Goal: Task Accomplishment & Management: Complete application form

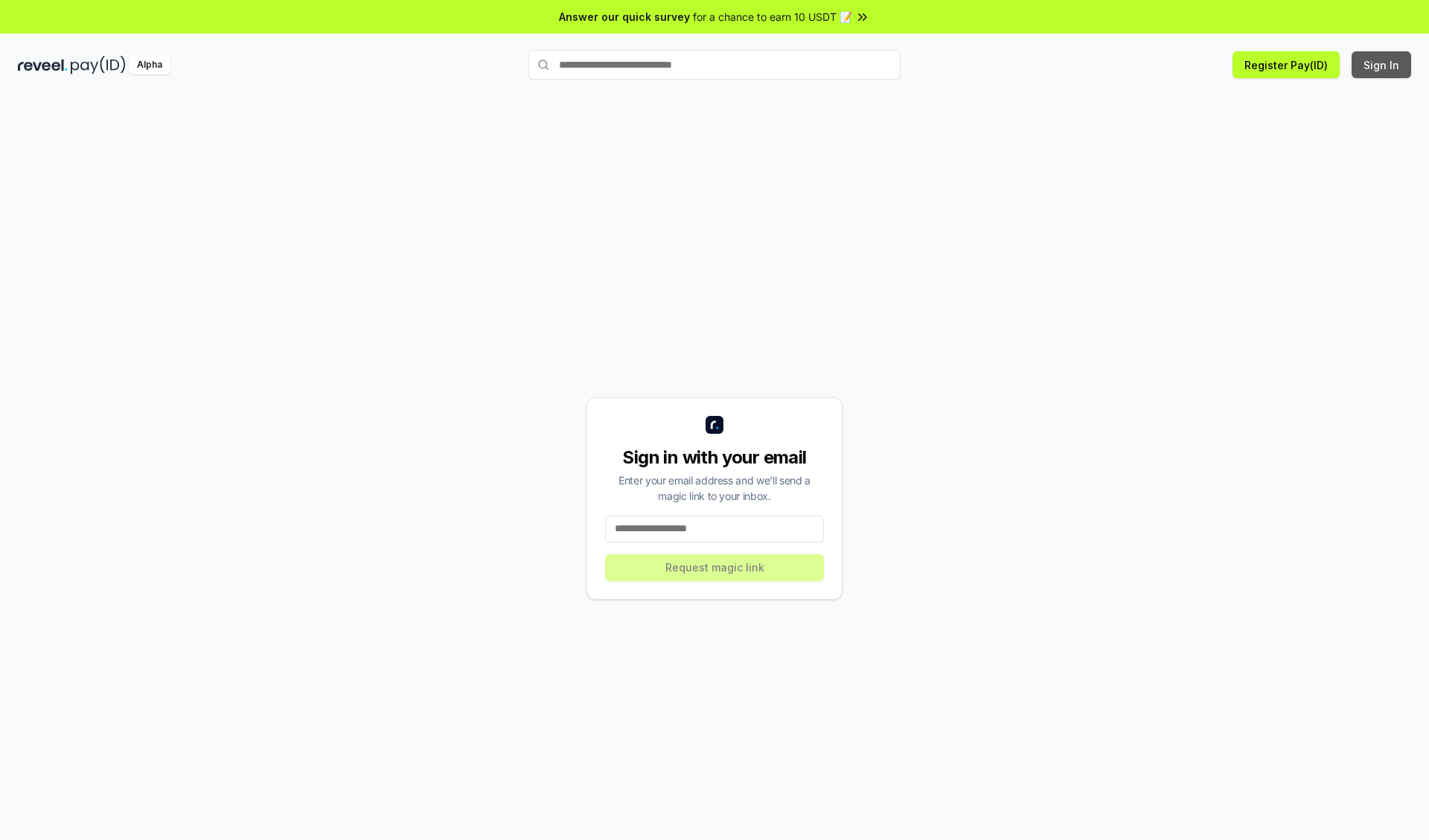
click at [1382, 64] on button "Sign In" at bounding box center [1381, 64] width 59 height 27
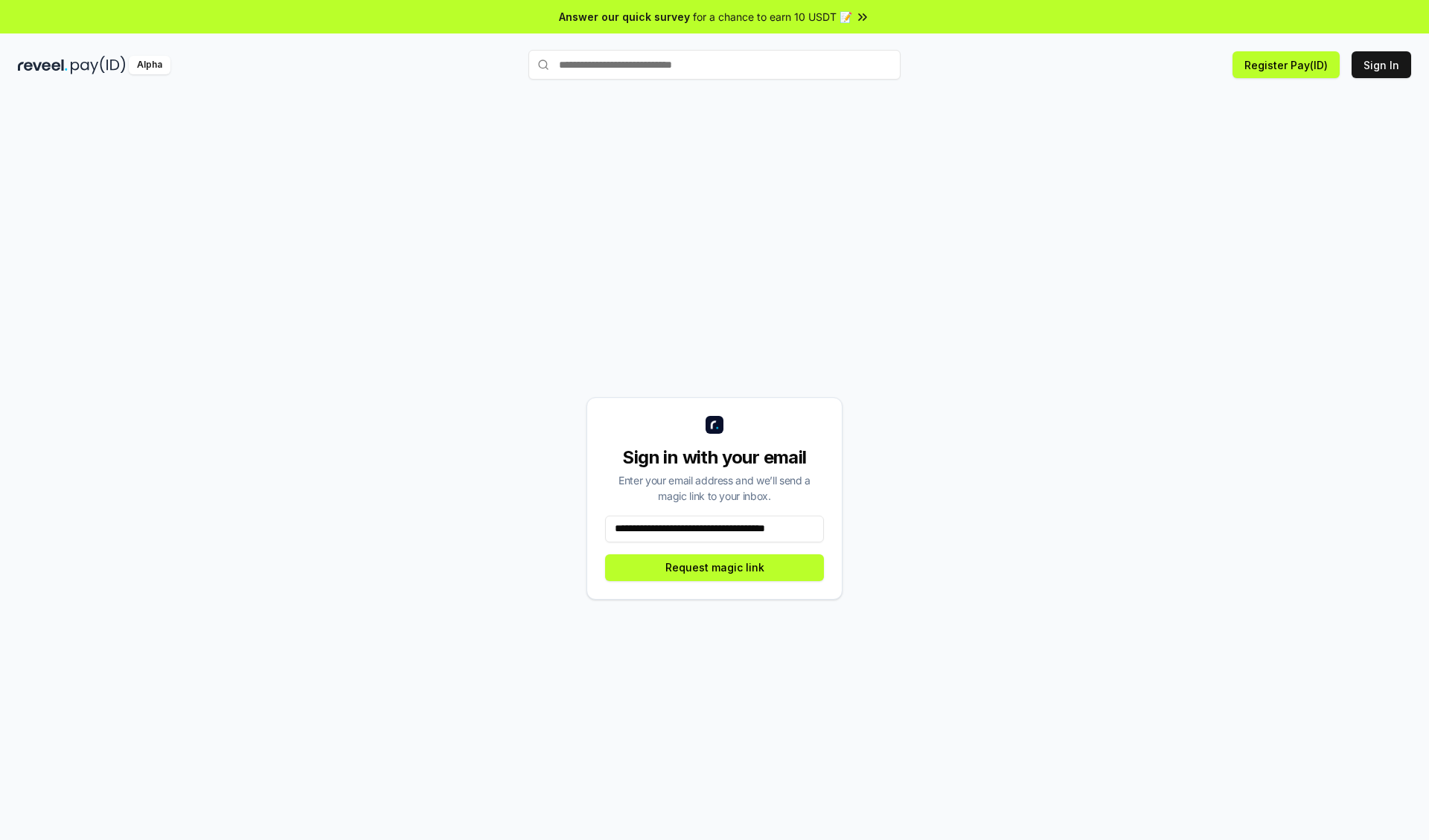
scroll to position [0, 6]
type input "**********"
click at [714, 567] on button "Request magic link" at bounding box center [714, 568] width 219 height 27
